Goal: Information Seeking & Learning: Learn about a topic

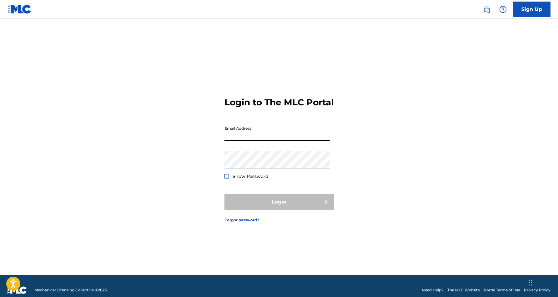
type input "[EMAIL_ADDRESS][DOMAIN_NAME]"
click at [279, 207] on button "Login" at bounding box center [279, 202] width 109 height 16
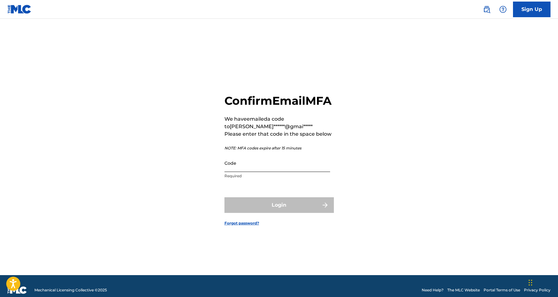
click at [251, 169] on input "Code" at bounding box center [278, 163] width 106 height 18
paste input "944742"
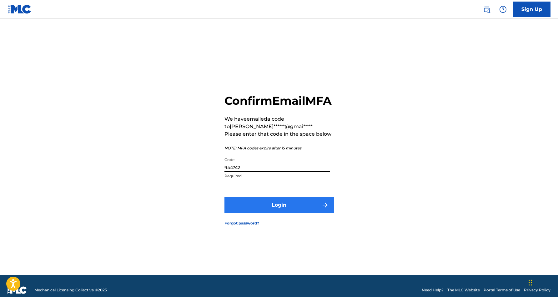
type input "944742"
click at [283, 211] on button "Login" at bounding box center [279, 205] width 109 height 16
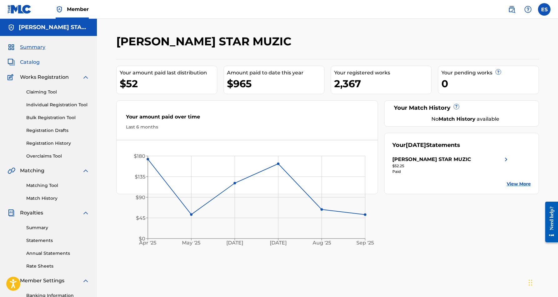
click at [31, 63] on span "Catalog" at bounding box center [30, 62] width 20 height 8
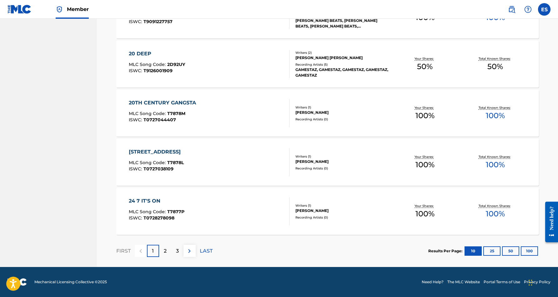
scroll to position [419, 0]
click at [206, 252] on p "LAST" at bounding box center [206, 251] width 13 height 8
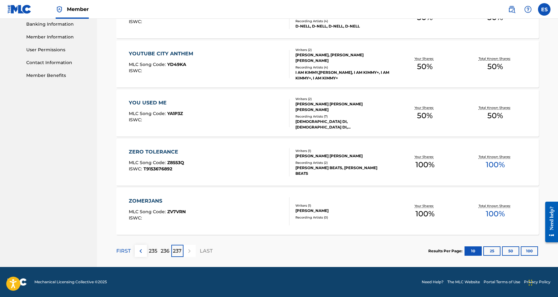
scroll to position [271, 0]
click at [149, 199] on div "ZOMERJANS" at bounding box center [157, 201] width 57 height 8
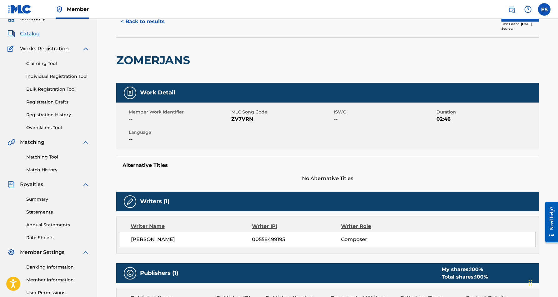
scroll to position [30, 0]
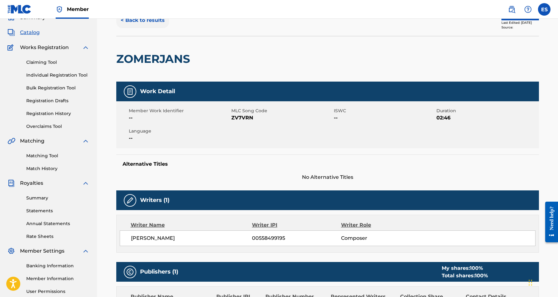
click at [149, 21] on button "< Back to results" at bounding box center [142, 21] width 53 height 16
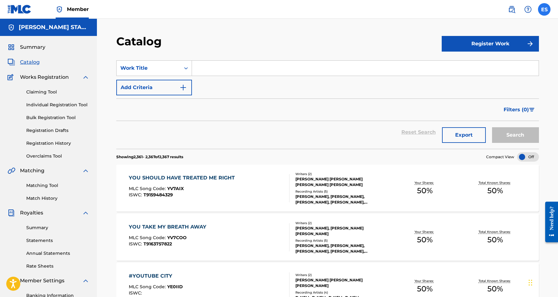
click at [543, 7] on label at bounding box center [544, 9] width 13 height 13
click at [544, 9] on input "ES [PERSON_NAME] [EMAIL_ADDRESS][DOMAIN_NAME] Notification Preferences Profile …" at bounding box center [544, 9] width 0 height 0
click at [482, 88] on p "Log out" at bounding box center [484, 89] width 15 height 6
click at [544, 9] on input "ES [PERSON_NAME] [EMAIL_ADDRESS][DOMAIN_NAME] Notification Preferences Profile …" at bounding box center [544, 9] width 0 height 0
